Goal: Check status: Check status

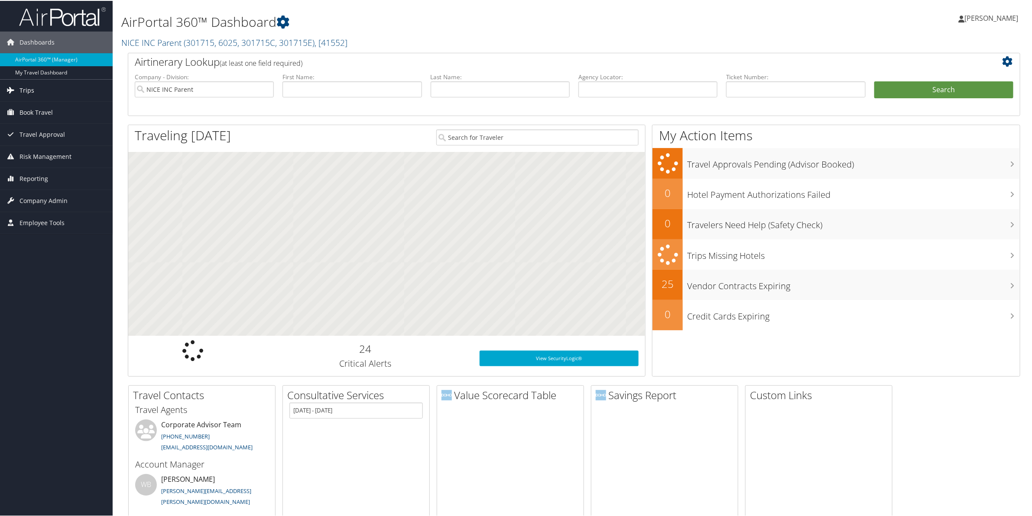
click at [28, 92] on span "Trips" at bounding box center [26, 90] width 15 height 22
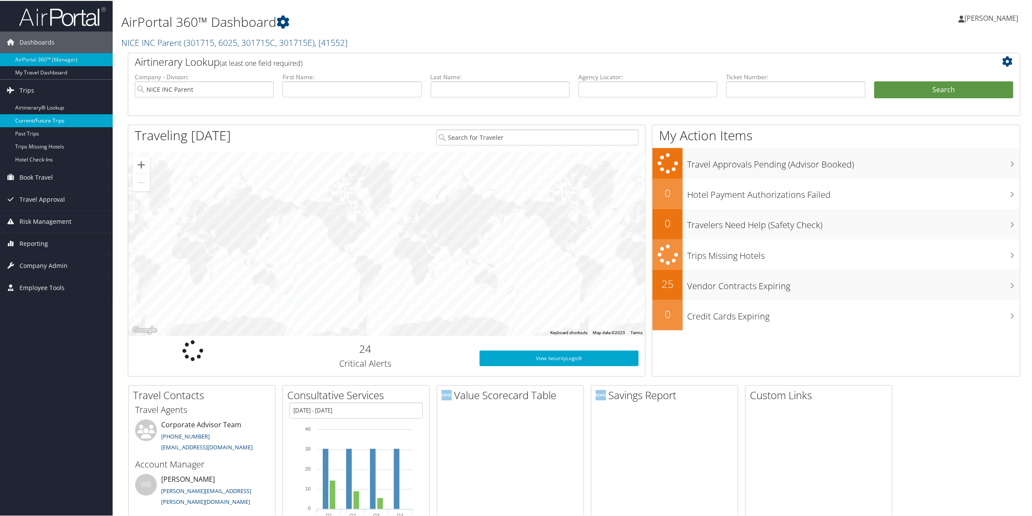
click at [29, 120] on link "Current/Future Trips" at bounding box center [56, 119] width 113 height 13
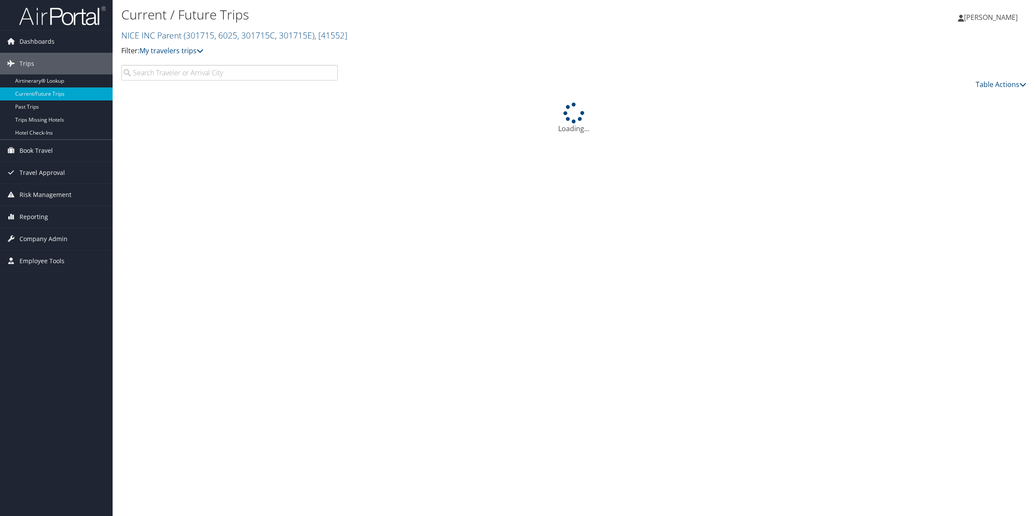
click at [211, 72] on input "search" at bounding box center [229, 73] width 217 height 16
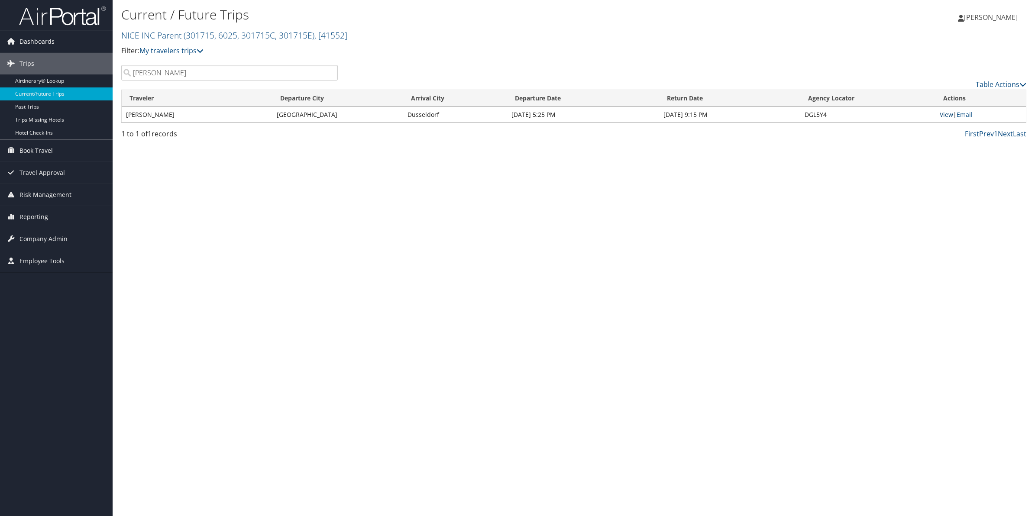
type input "[PERSON_NAME]"
click at [944, 113] on link "View" at bounding box center [946, 114] width 13 height 8
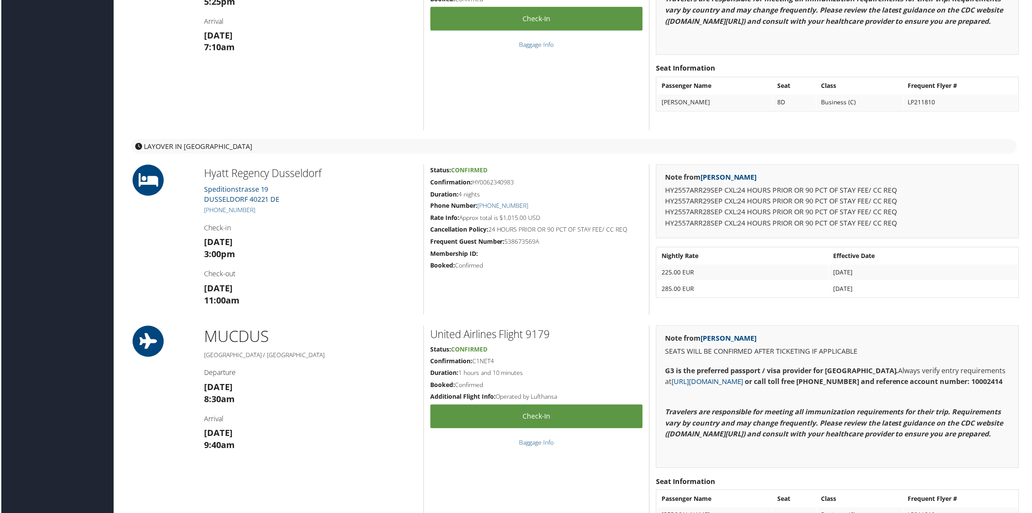
scroll to position [541, 0]
